Goal: Information Seeking & Learning: Understand process/instructions

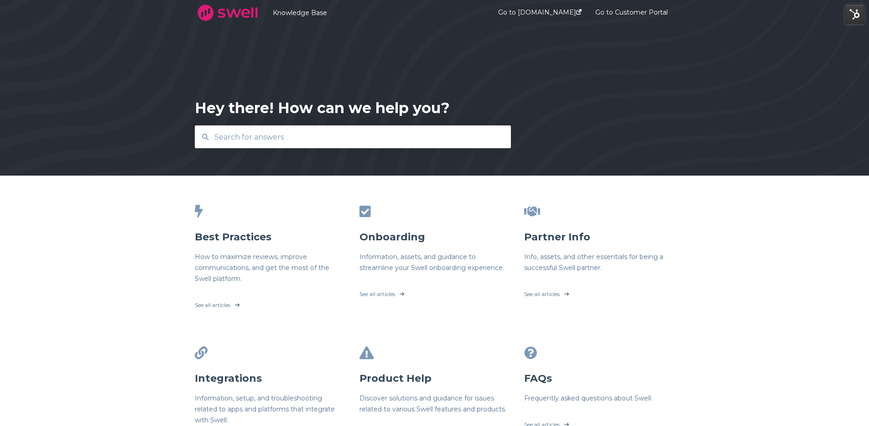
click at [301, 142] on input "text" at bounding box center [353, 137] width 288 height 20
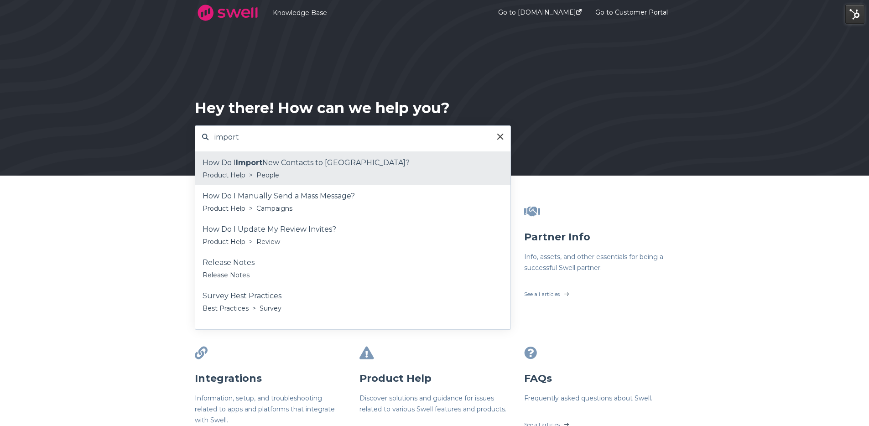
type input "import"
click at [293, 161] on div "How Do I Import New Contacts to Swell?" at bounding box center [353, 163] width 301 height 14
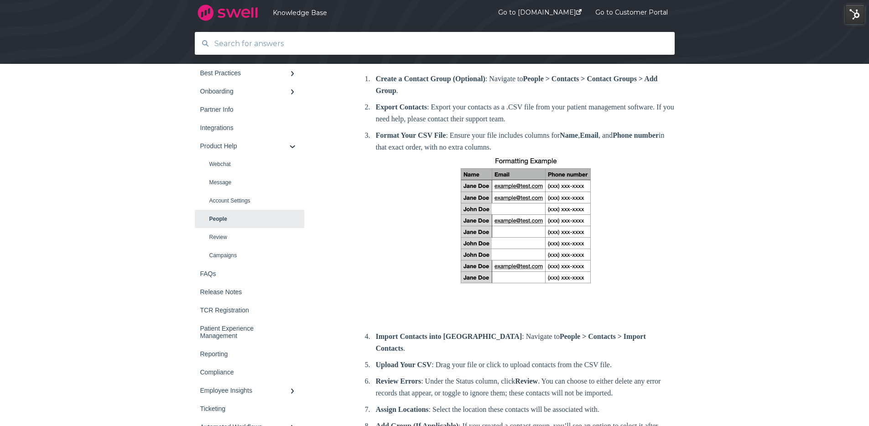
scroll to position [184, 0]
click at [675, 219] on div "Back to home Knowledge Base Product Help People" at bounding box center [435, 317] width 498 height 760
